Goal: Navigation & Orientation: Find specific page/section

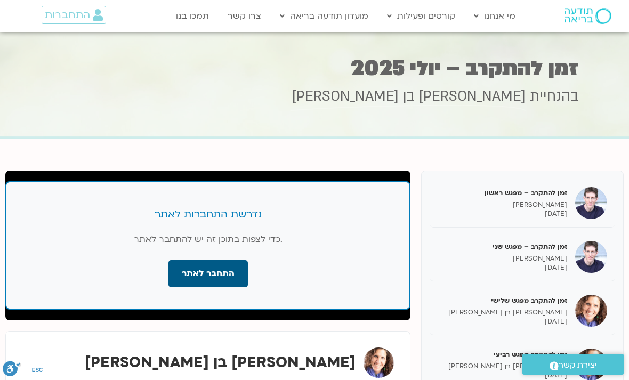
click at [199, 274] on link "התחבר לאתר" at bounding box center [207, 273] width 79 height 27
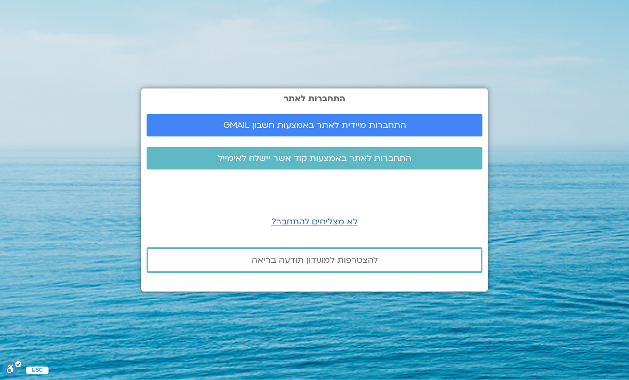
click at [215, 130] on span "התחברות מיידית לאתר באמצעות חשבון GMAIL" at bounding box center [314, 125] width 310 height 10
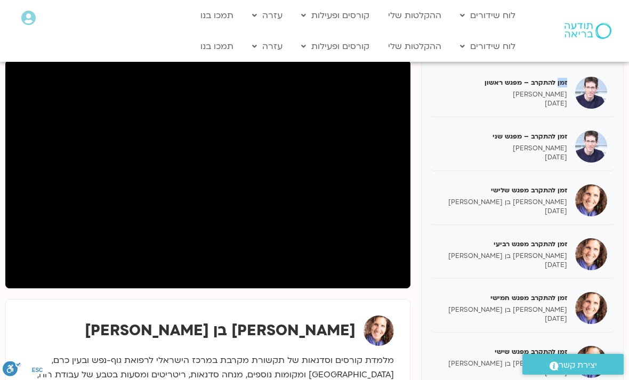
scroll to position [111, 0]
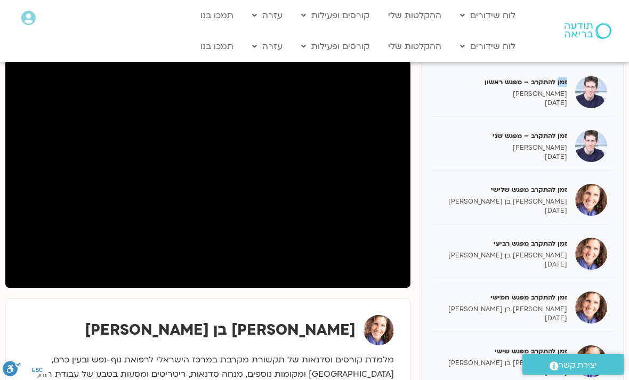
click at [365, 356] on p "מלמדת קורסים וסדנאות של תקשורת מקרבת במרכז הישראלי לרפואת גוף-נפש ובעין כרם, יר…" at bounding box center [208, 382] width 372 height 58
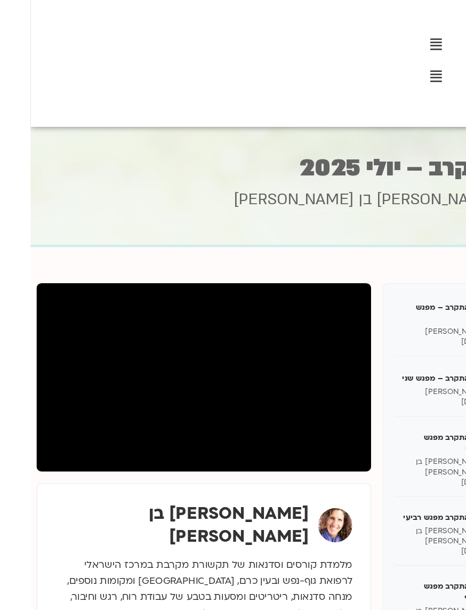
scroll to position [0, -27]
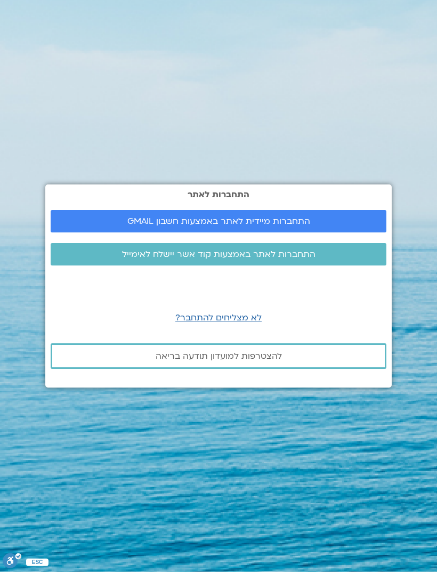
click at [339, 226] on span "התחברות מיידית לאתר באמצעות חשבון GMAIL" at bounding box center [218, 221] width 310 height 10
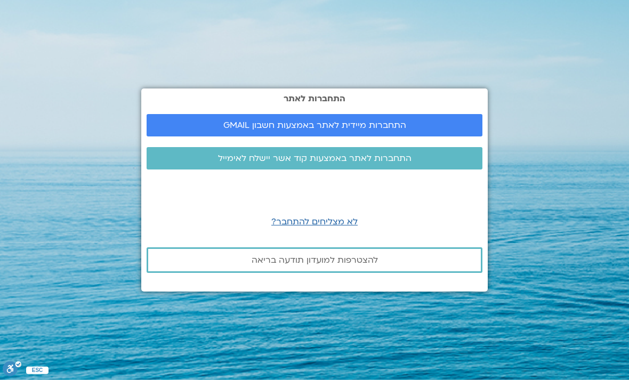
click at [415, 114] on link "התחברות מיידית לאתר באמצעות חשבון GMAIL" at bounding box center [315, 125] width 336 height 22
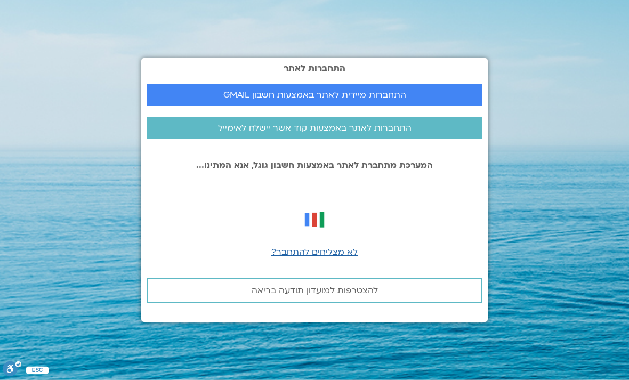
click at [439, 117] on link "התחברות לאתר באמצעות קוד אשר יישלח לאימייל" at bounding box center [315, 128] width 336 height 22
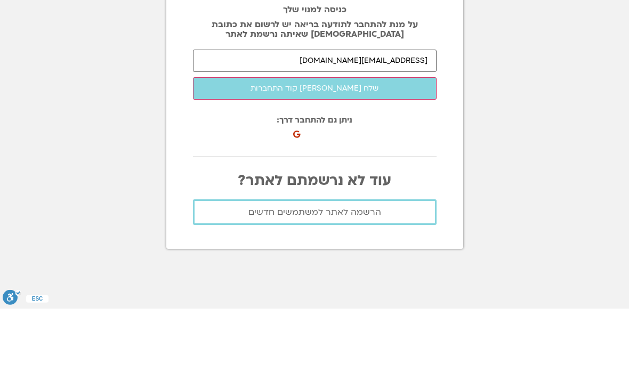
type input "[EMAIL_ADDRESS][DOMAIN_NAME]"
click at [397, 149] on button "שלח [PERSON_NAME] קוד התחברות" at bounding box center [315, 160] width 244 height 22
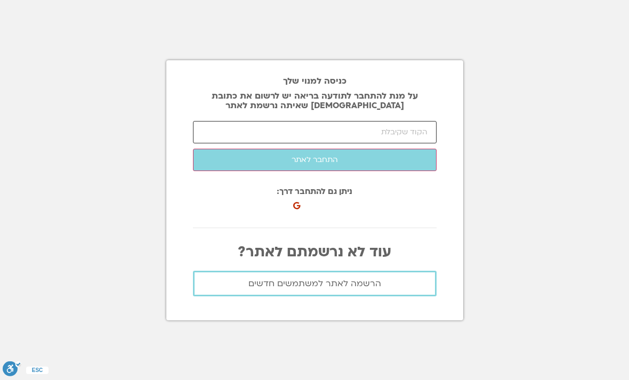
click at [333, 121] on input "number" at bounding box center [315, 132] width 244 height 22
type input "54118"
click at [395, 149] on button "התחבר לאתר" at bounding box center [315, 160] width 244 height 22
